Goal: Information Seeking & Learning: Learn about a topic

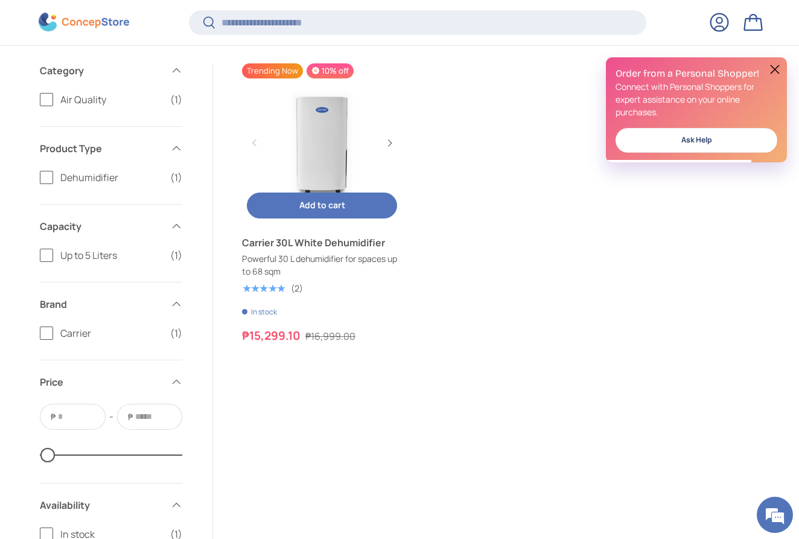
scroll to position [409, 1]
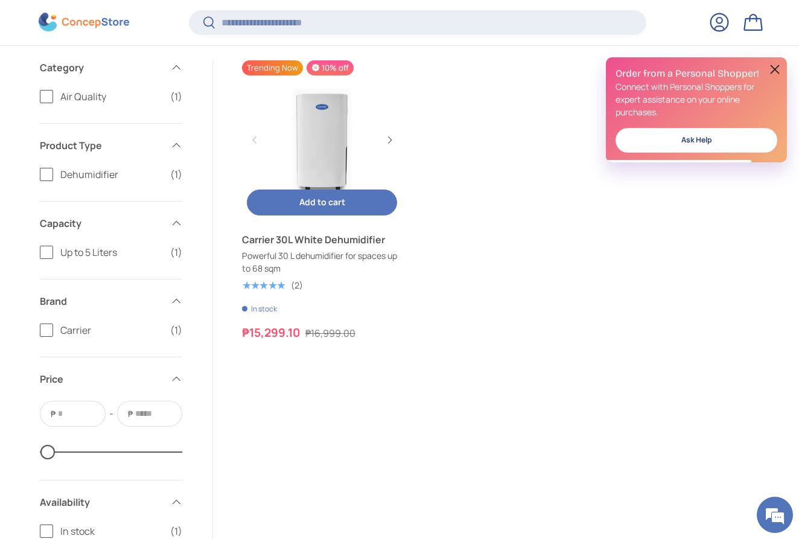
click at [278, 246] on link "Carrier 30L White Dehumidifier" at bounding box center [322, 239] width 160 height 14
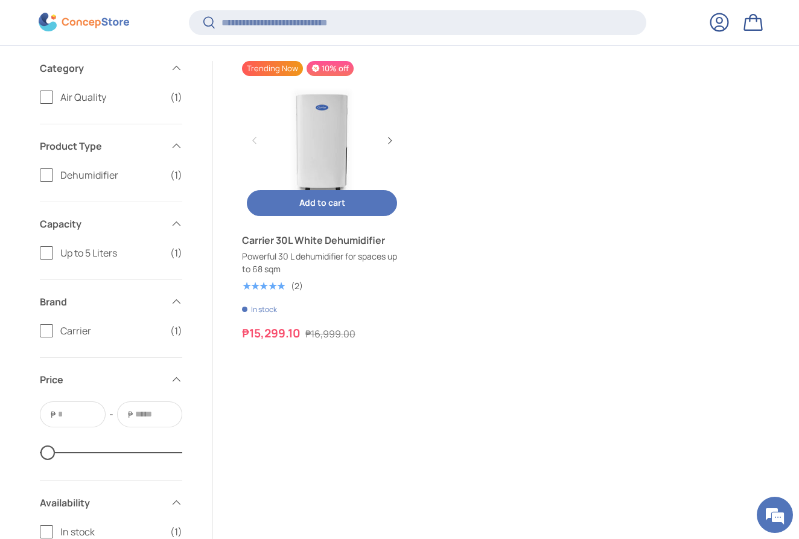
scroll to position [0, 0]
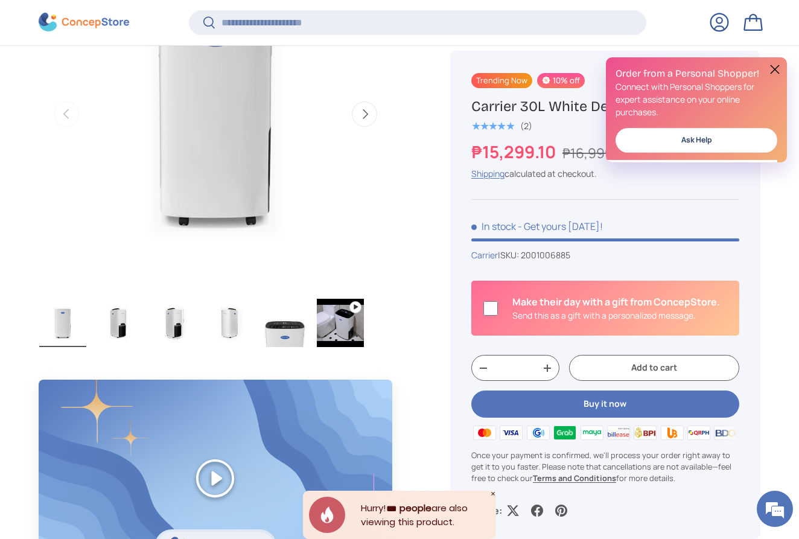
scroll to position [518, 0]
click at [120, 320] on img "Gallery Viewer" at bounding box center [118, 322] width 47 height 48
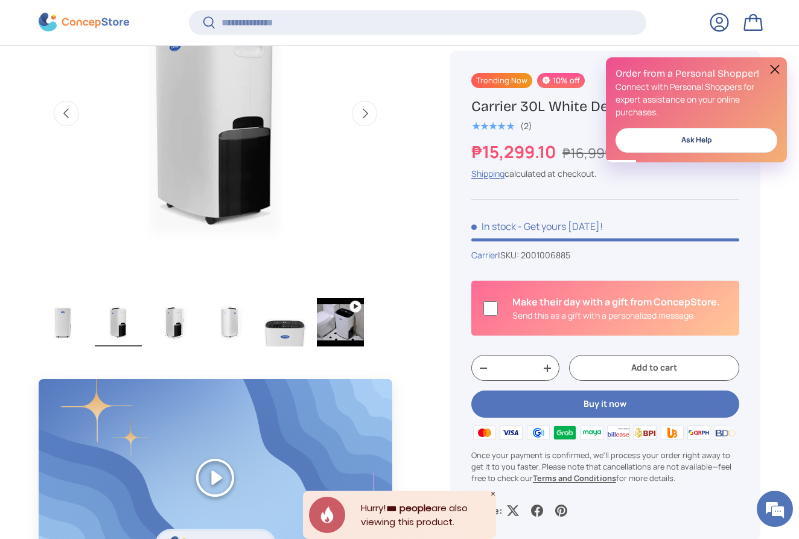
click at [178, 325] on img "Gallery Viewer" at bounding box center [173, 322] width 47 height 48
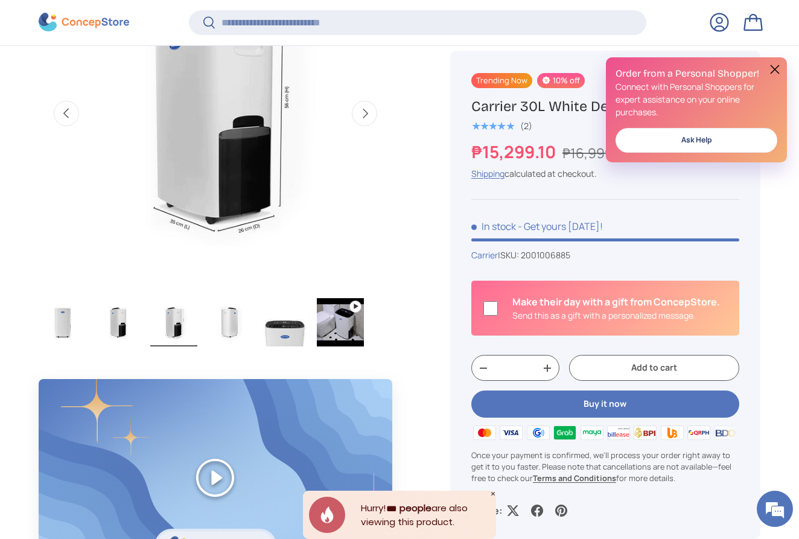
click at [227, 326] on img "Gallery Viewer" at bounding box center [229, 322] width 47 height 48
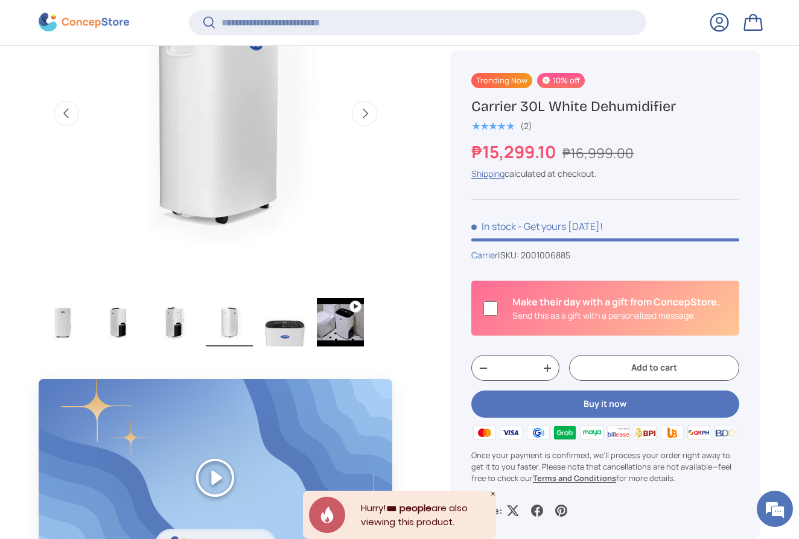
click at [279, 330] on img "Gallery Viewer" at bounding box center [284, 322] width 47 height 48
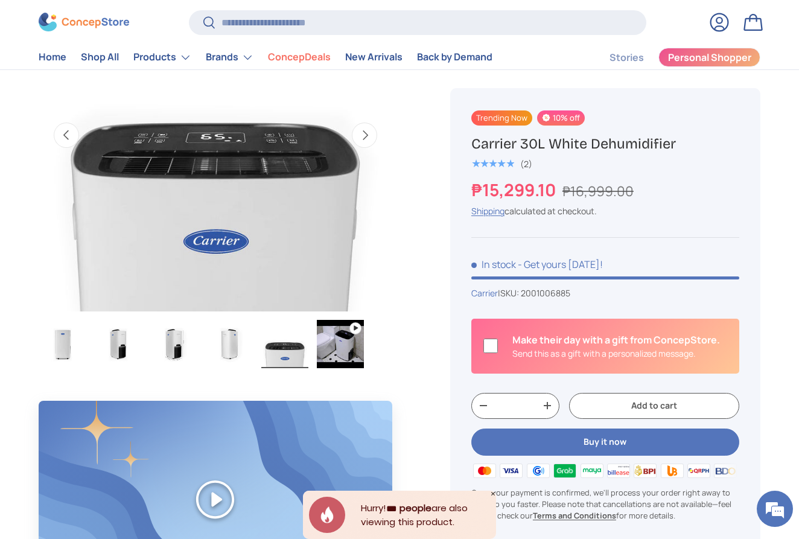
scroll to position [448, 0]
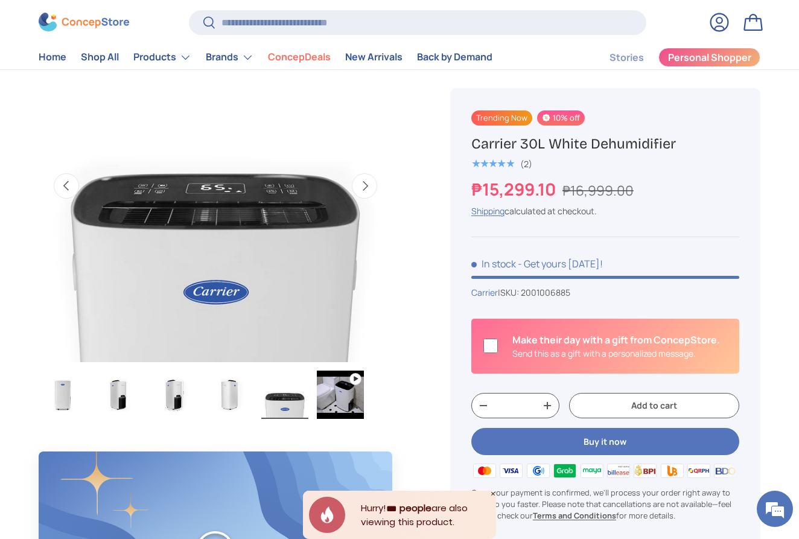
click at [487, 165] on span "★★★★★" at bounding box center [493, 164] width 43 height 12
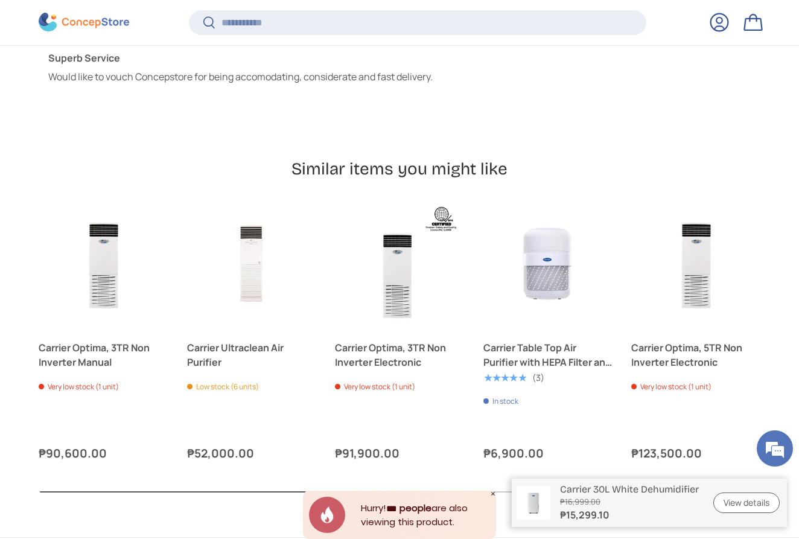
scroll to position [3535, 0]
click at [0, 0] on button "Next" at bounding box center [0, 0] width 0 height 0
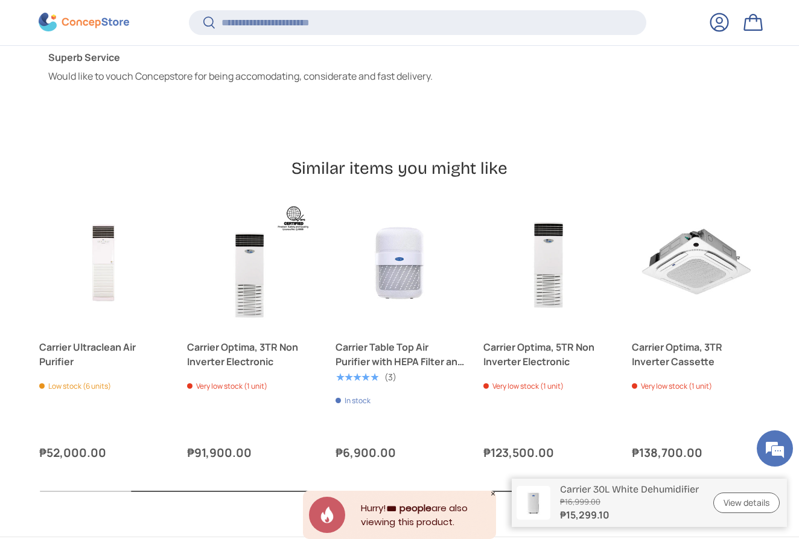
click at [0, 0] on button "Previous" at bounding box center [0, 0] width 0 height 0
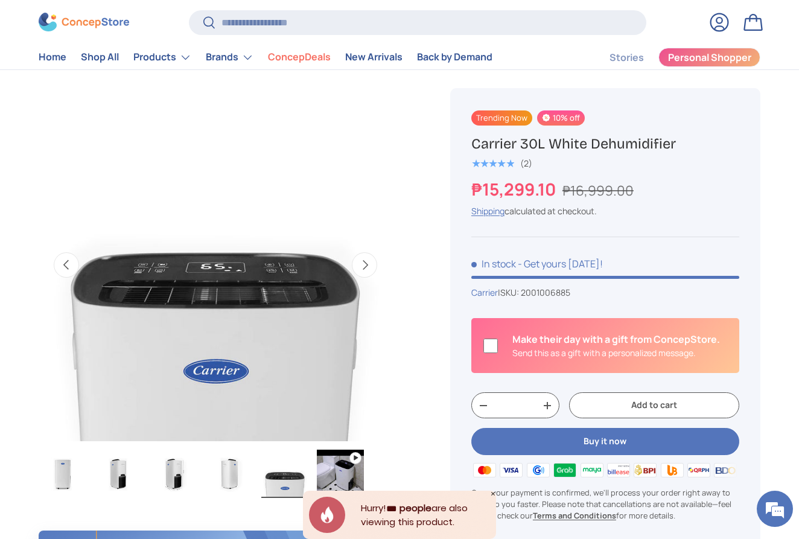
scroll to position [368, 0]
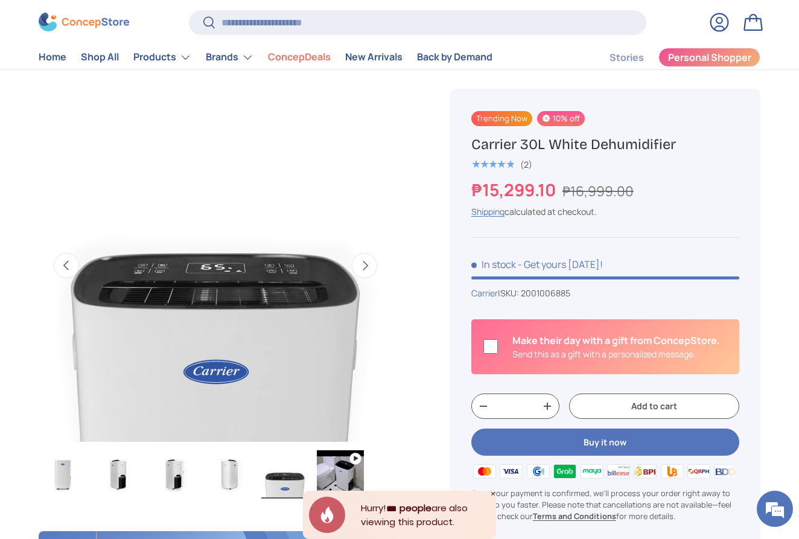
scroll to position [448, 0]
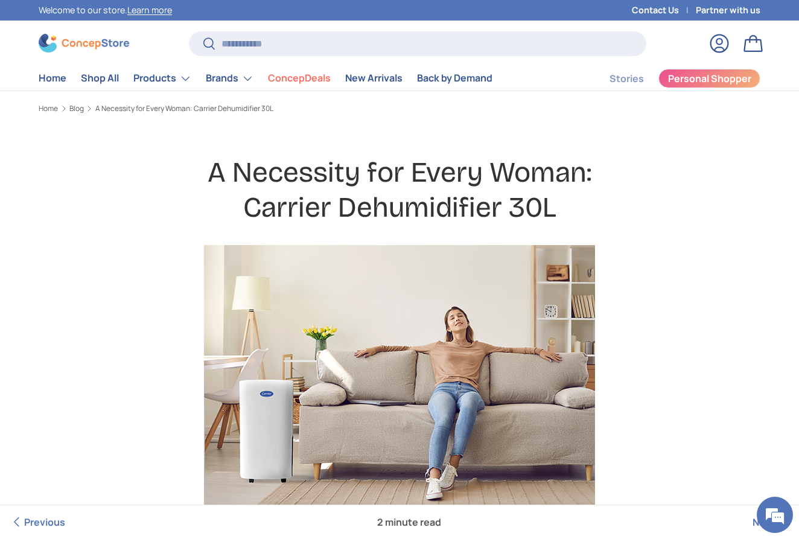
drag, startPoint x: 301, startPoint y: 1, endPoint x: 290, endPoint y: 146, distance: 145.3
click at [326, 40] on input "Search" at bounding box center [418, 43] width 458 height 25
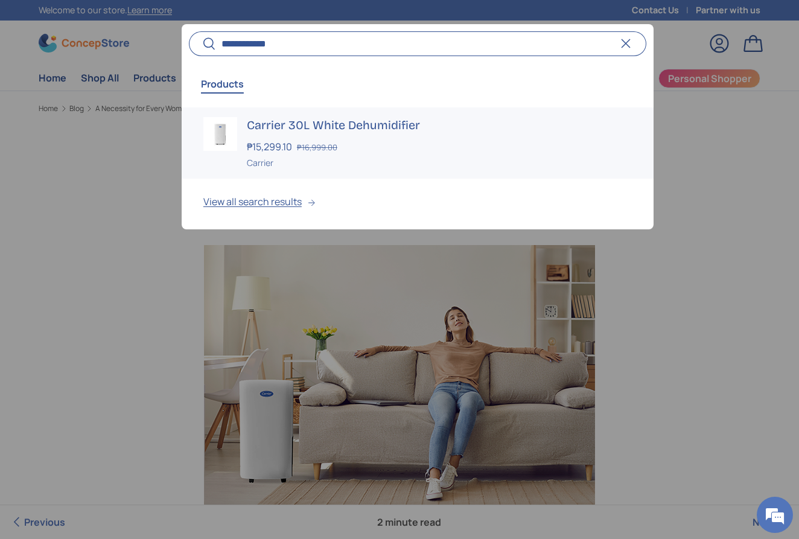
type input "**********"
click at [226, 127] on img at bounding box center [220, 134] width 34 height 34
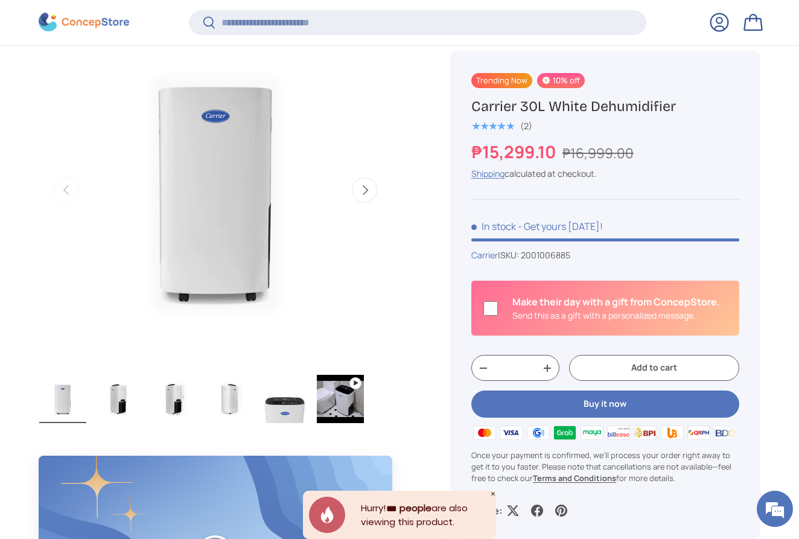
scroll to position [443, 0]
